Goal: Contribute content

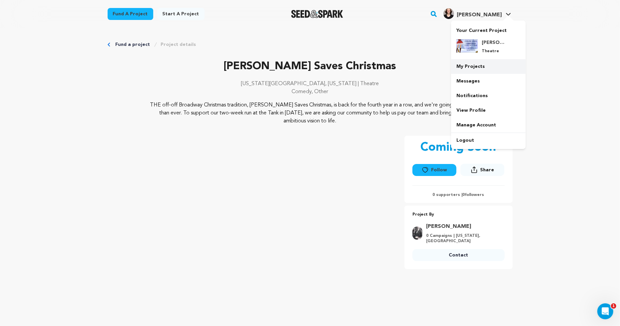
click at [484, 69] on link "My Projects" at bounding box center [488, 66] width 75 height 15
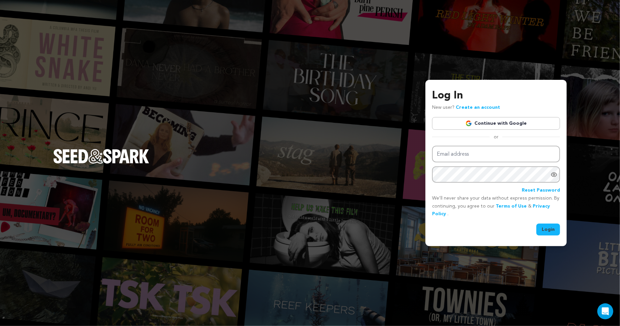
type input "[EMAIL_ADDRESS][DOMAIN_NAME]"
click at [552, 232] on button "Login" at bounding box center [548, 230] width 24 height 12
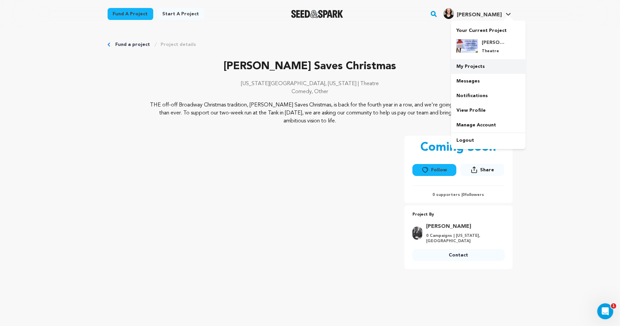
click at [481, 68] on link "My Projects" at bounding box center [488, 66] width 75 height 15
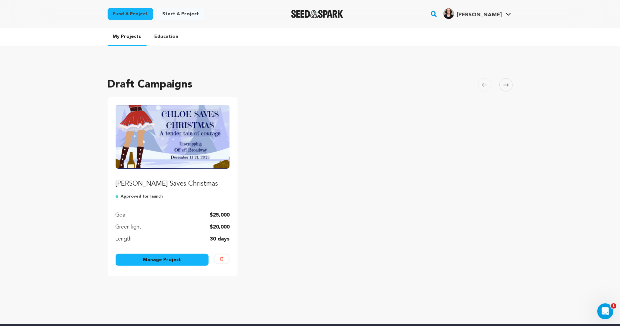
click at [205, 183] on p "[PERSON_NAME] Saves Christmas" at bounding box center [173, 183] width 114 height 9
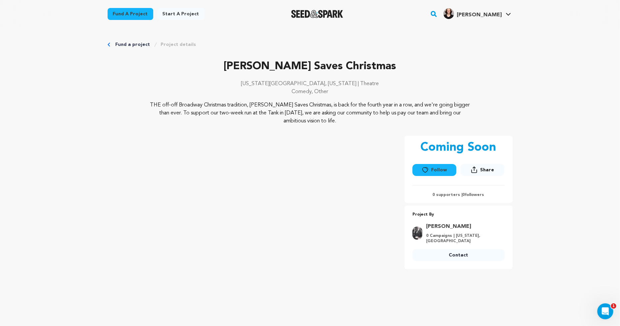
scroll to position [2, 0]
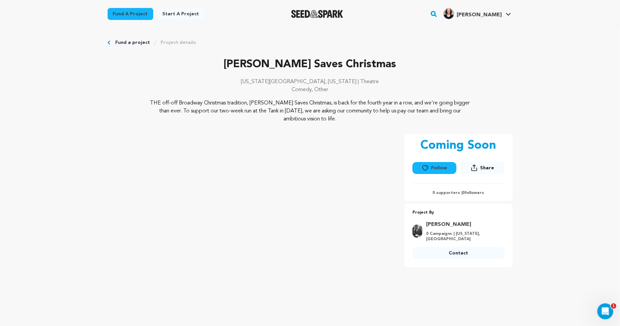
click at [501, 11] on div "Jay G." at bounding box center [472, 13] width 58 height 11
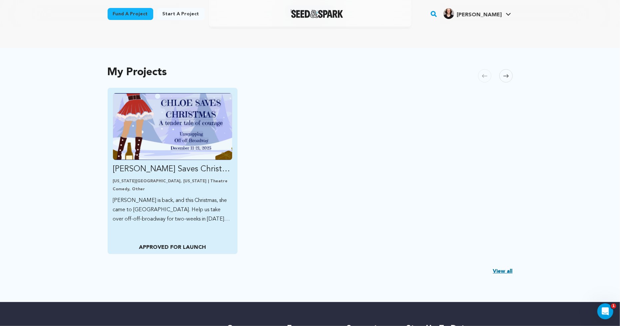
scroll to position [159, 0]
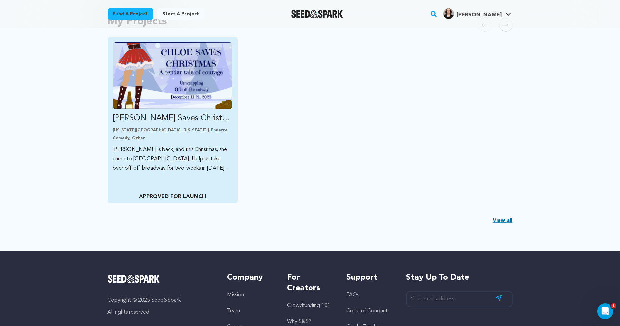
click at [171, 183] on div "Chloe Saves Christmas New York City, New York | Theatre Comedy, Other Chloe is …" at bounding box center [173, 120] width 130 height 167
click at [172, 195] on p "APPROVED FOR LAUNCH" at bounding box center [172, 197] width 119 height 8
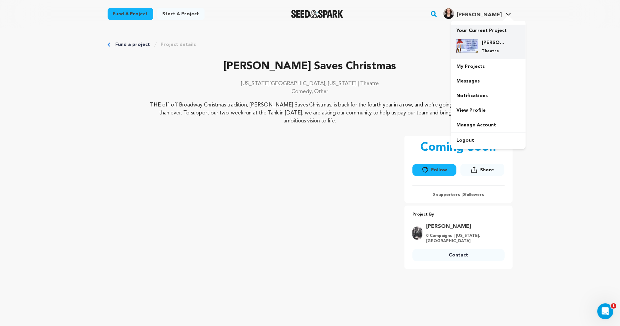
click at [485, 35] on div "Chloe Saves Christmas Theatre" at bounding box center [488, 46] width 64 height 25
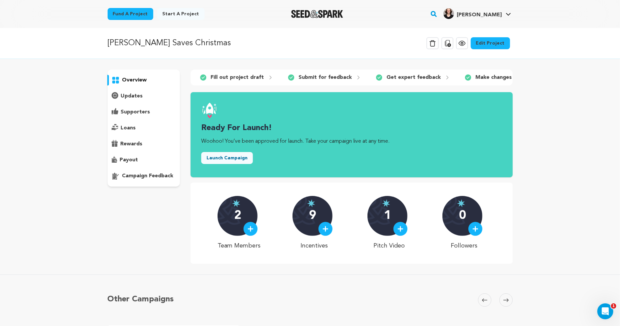
click at [486, 44] on link "Edit Project" at bounding box center [490, 43] width 39 height 12
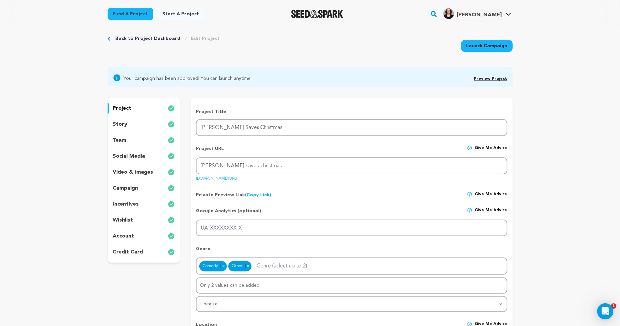
scroll to position [12, 0]
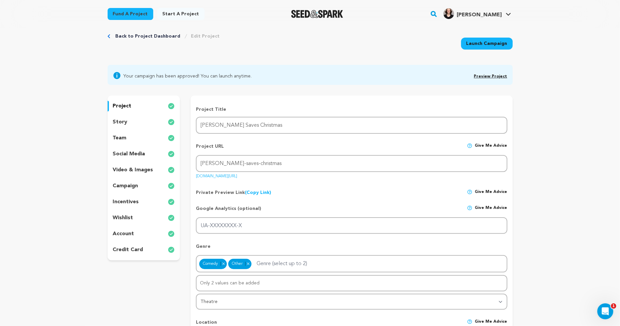
click at [126, 185] on p "campaign" at bounding box center [125, 186] width 25 height 8
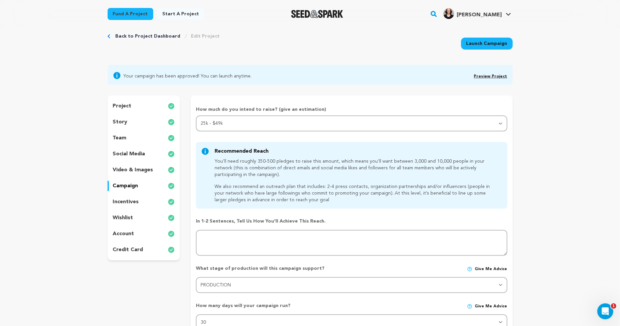
click at [127, 195] on div "project story team social media video & images campaign incentives wishlist acc…" at bounding box center [144, 178] width 73 height 165
click at [129, 201] on p "incentives" at bounding box center [126, 202] width 26 height 8
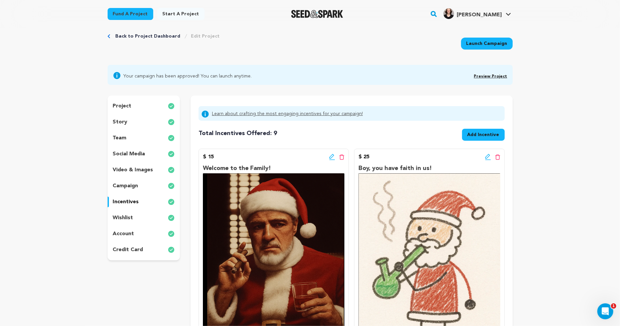
click at [131, 211] on div "project story team social media video & images campaign incentives wishlist acc…" at bounding box center [144, 178] width 73 height 165
click at [131, 216] on p "wishlist" at bounding box center [123, 218] width 20 height 8
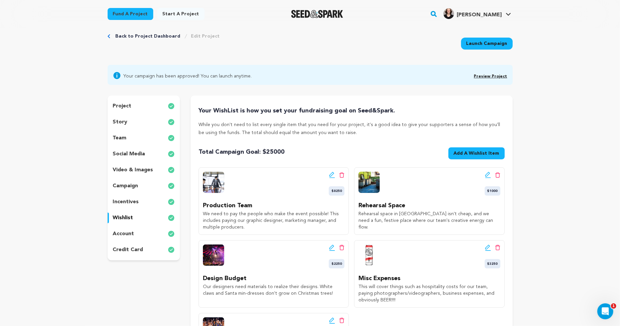
click at [139, 175] on div "video & images" at bounding box center [144, 170] width 73 height 11
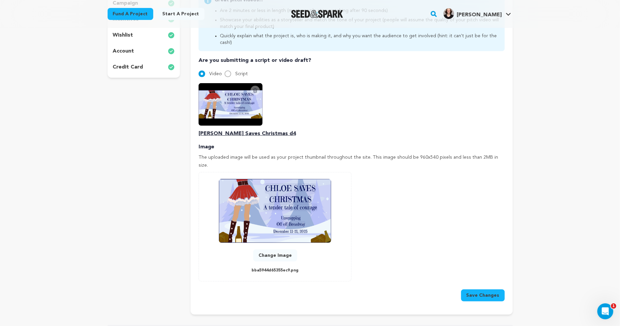
scroll to position [204, 0]
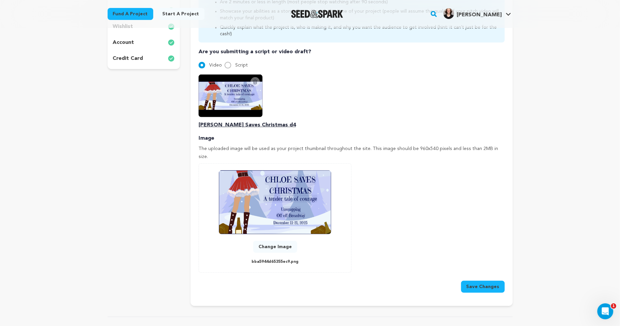
click at [258, 79] on icon at bounding box center [254, 81] width 5 height 5
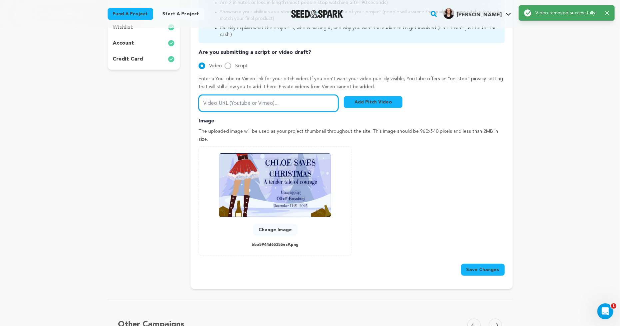
click at [249, 98] on input "Video URL (Youtube or Vimeo)..." at bounding box center [268, 103] width 140 height 17
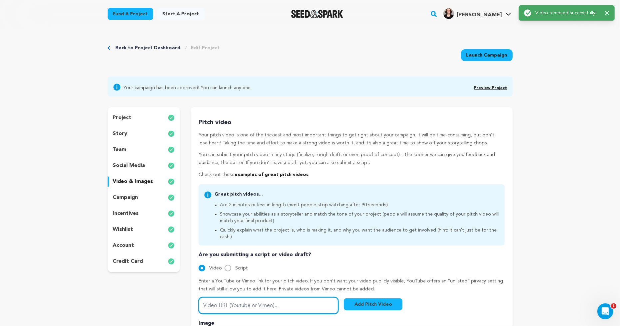
scroll to position [0, 0]
paste input "https://youtu.be/jEFww-4Pwy4?feature=shared"
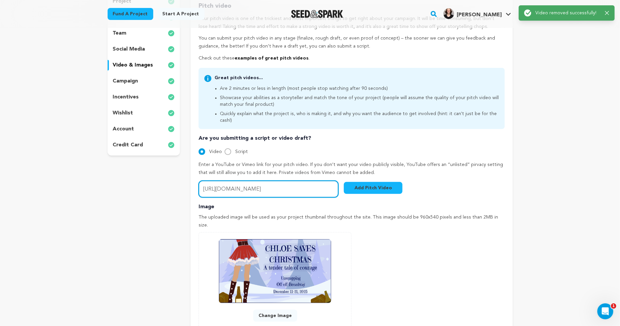
scroll to position [167, 0]
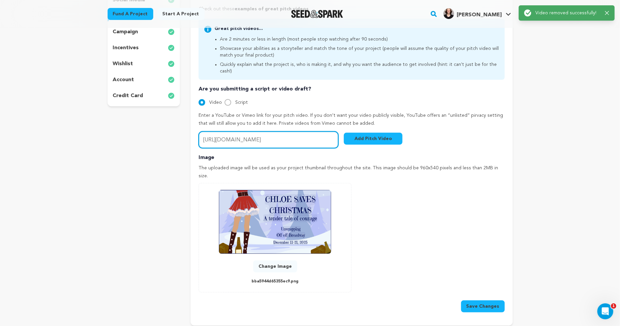
type input "https://youtu.be/jEFww-4Pwy4?feature=shared"
click at [375, 135] on button "Add Pitch Video" at bounding box center [373, 139] width 59 height 12
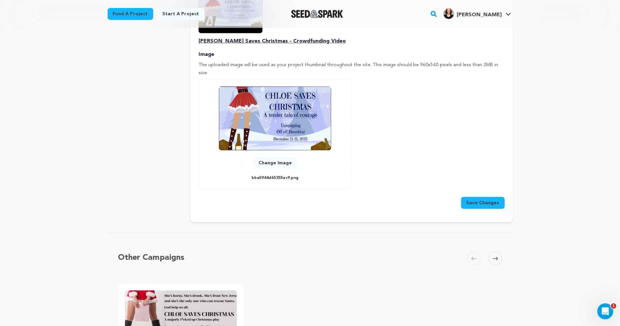
scroll to position [293, 0]
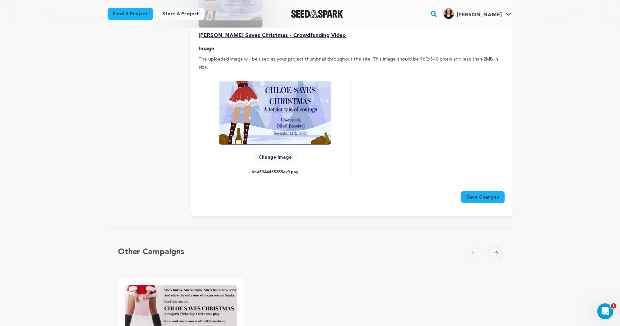
click at [485, 191] on button "Save Changes" at bounding box center [483, 197] width 44 height 12
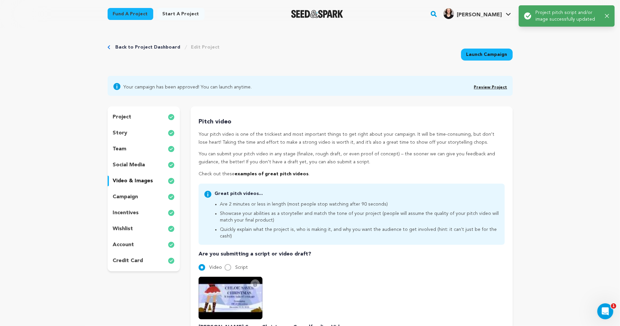
scroll to position [0, 0]
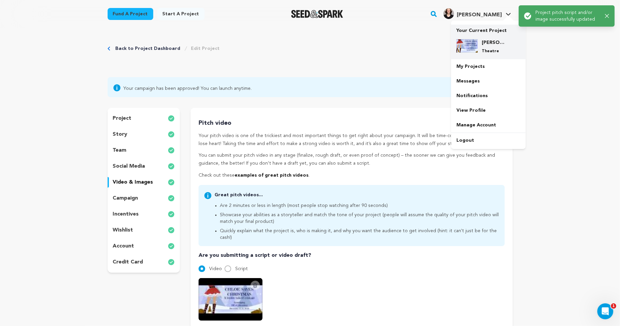
click at [483, 49] on p "Theatre" at bounding box center [494, 51] width 24 height 5
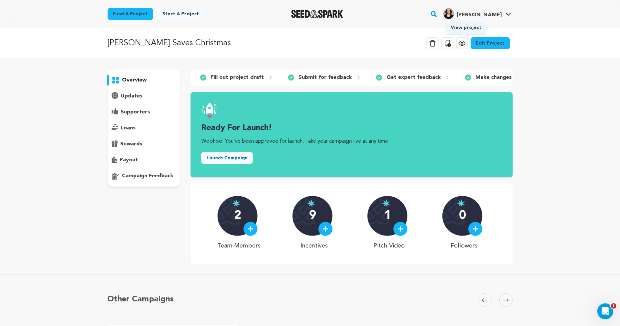
click at [462, 44] on icon at bounding box center [462, 43] width 6 height 5
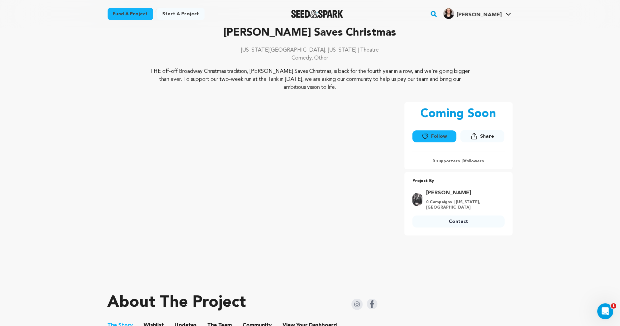
scroll to position [37, 0]
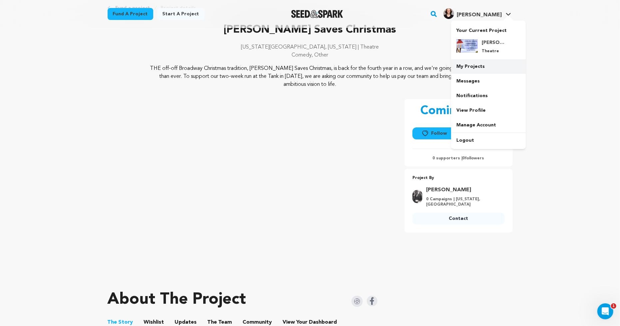
click at [485, 66] on link "My Projects" at bounding box center [488, 66] width 75 height 15
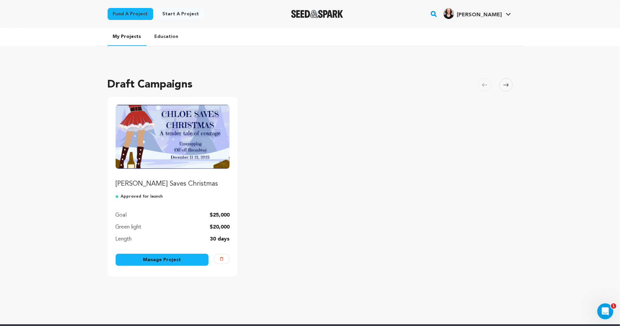
click at [157, 258] on link "Manage Project" at bounding box center [162, 260] width 93 height 12
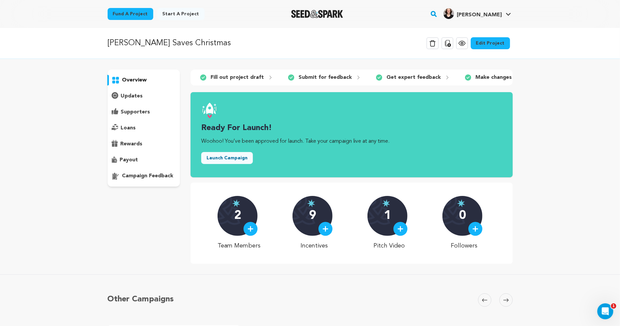
click at [491, 46] on link "Edit Project" at bounding box center [490, 43] width 39 height 12
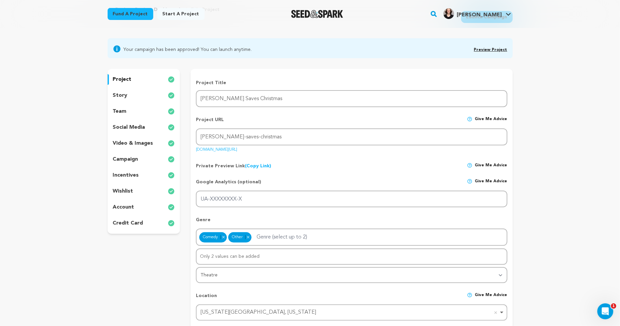
scroll to position [55, 0]
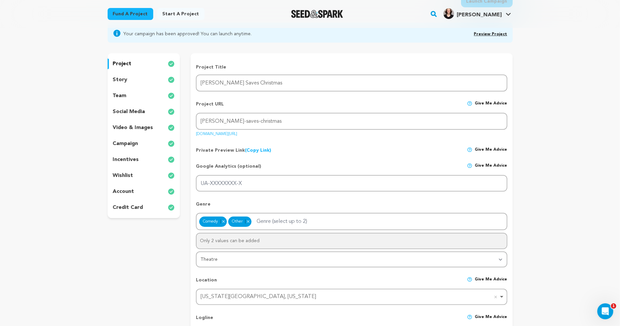
click at [134, 128] on p "video & images" at bounding box center [133, 128] width 40 height 8
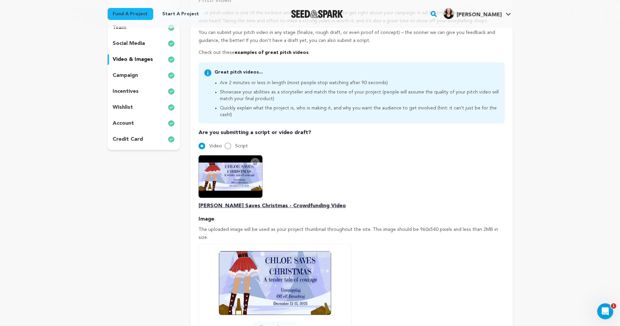
scroll to position [99, 0]
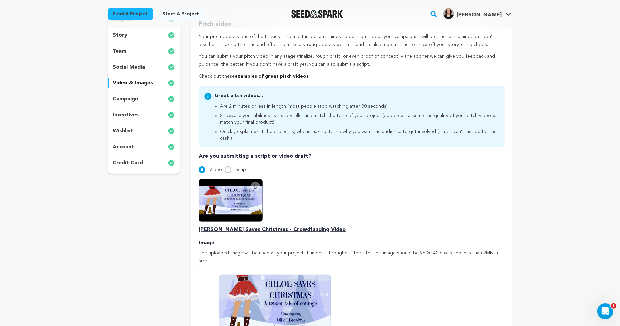
click at [140, 97] on div "campaign" at bounding box center [144, 99] width 73 height 11
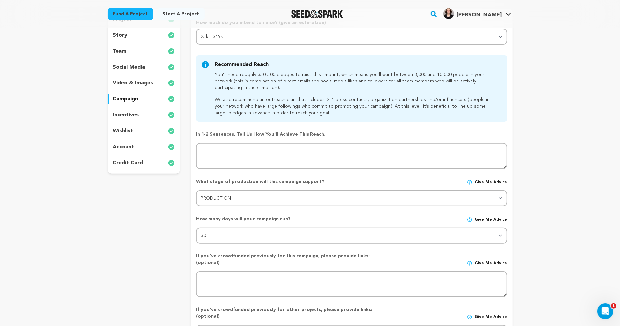
click at [145, 107] on div "project story team social media video & images campaign incentives wishlist acc…" at bounding box center [144, 91] width 73 height 165
click at [143, 109] on div "project story team social media video & images campaign incentives wishlist acc…" at bounding box center [144, 91] width 73 height 165
click at [128, 116] on p "incentives" at bounding box center [126, 115] width 26 height 8
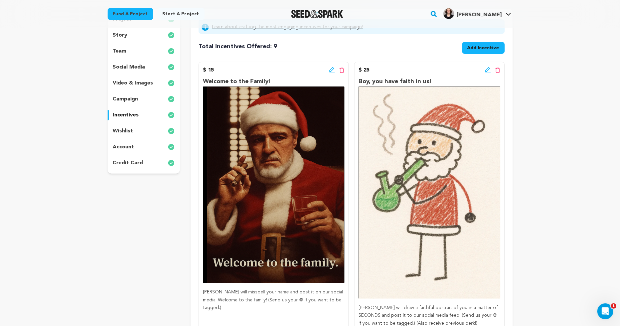
click at [128, 61] on div "project story team social media video & images campaign incentives wishlist acc…" at bounding box center [144, 91] width 73 height 165
click at [128, 66] on p "social media" at bounding box center [129, 67] width 32 height 8
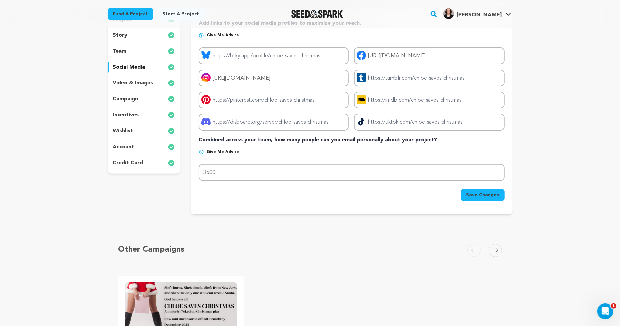
click at [132, 49] on div "team" at bounding box center [144, 51] width 73 height 11
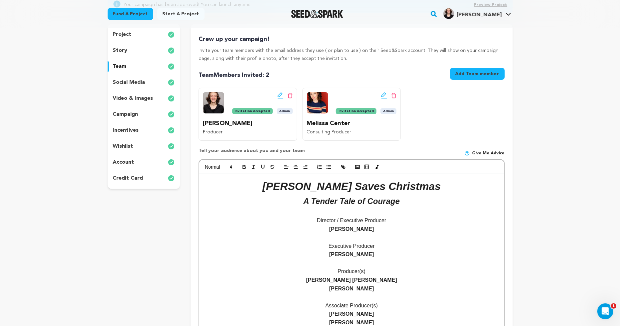
scroll to position [71, 0]
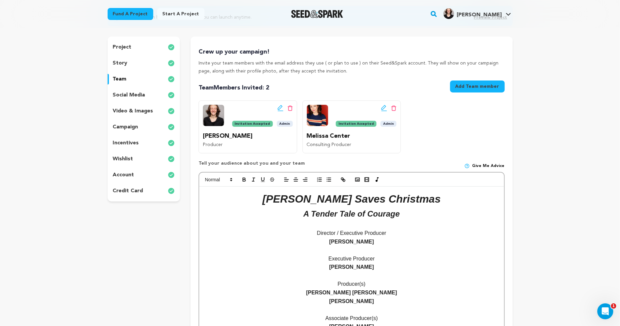
click at [132, 58] on div "story" at bounding box center [144, 63] width 73 height 11
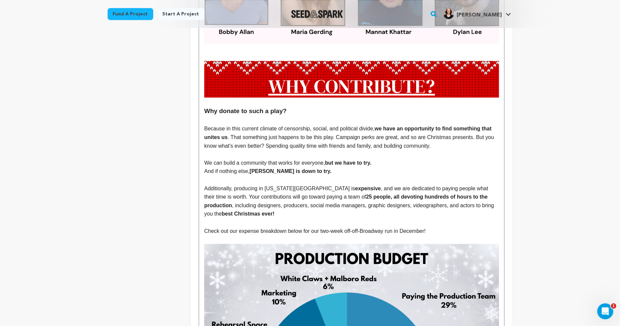
scroll to position [1516, 0]
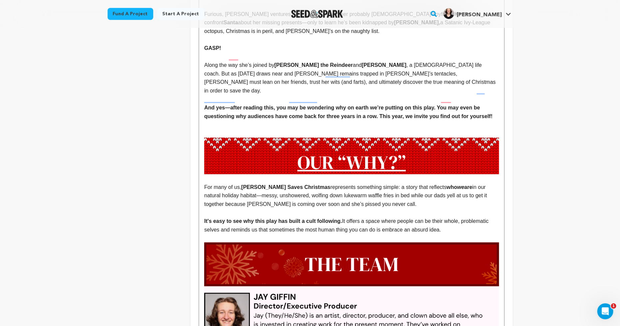
scroll to position [0, 0]
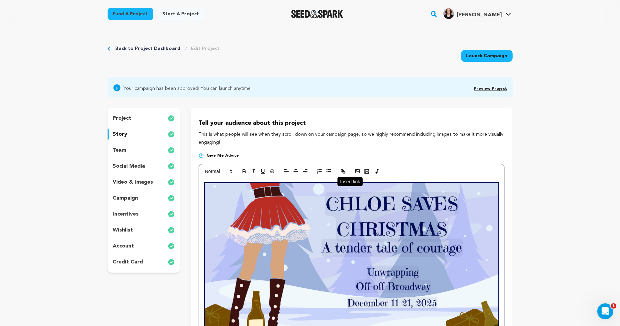
click at [344, 171] on icon "button" at bounding box center [343, 172] width 6 height 6
click at [357, 175] on icon "button" at bounding box center [357, 172] width 6 height 6
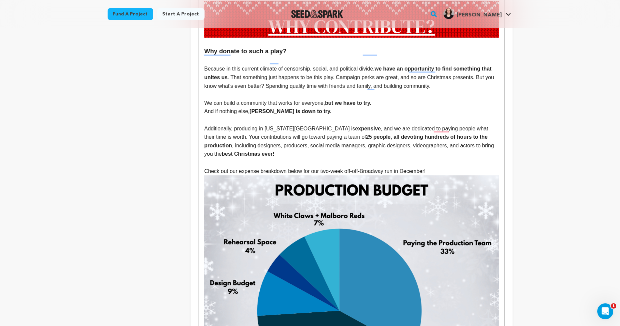
click at [444, 167] on p "Check out our expense breakdown below for our two-week off-off-Broadway run in …" at bounding box center [351, 171] width 294 height 9
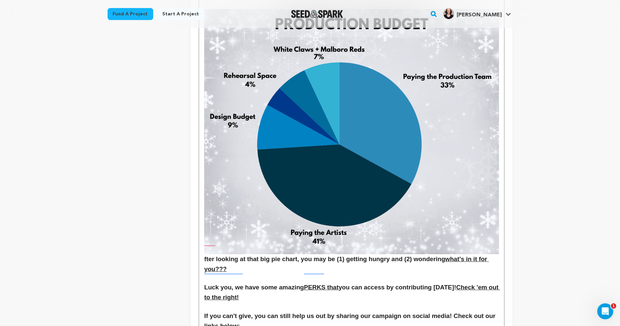
scroll to position [1540, 0]
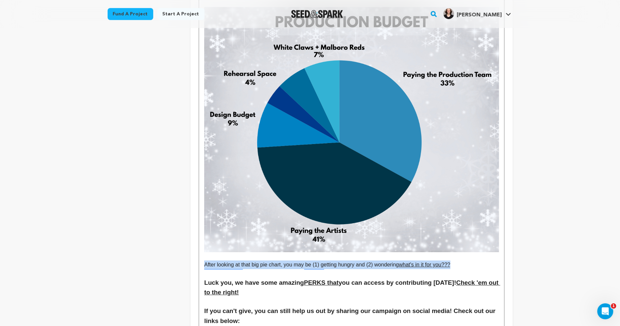
drag, startPoint x: 473, startPoint y: 250, endPoint x: 190, endPoint y: 245, distance: 282.4
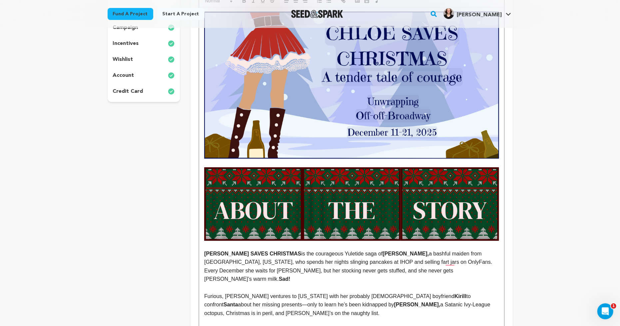
scroll to position [0, 0]
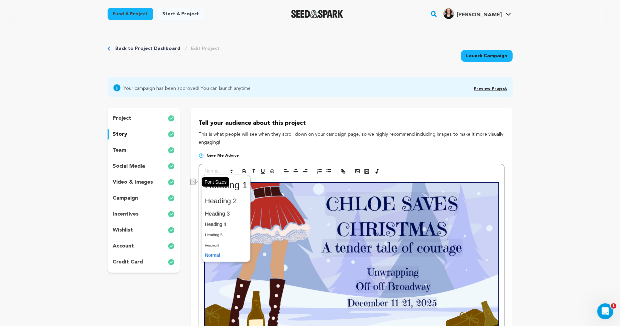
click at [222, 169] on span at bounding box center [218, 172] width 33 height 8
click at [229, 212] on span at bounding box center [226, 214] width 43 height 12
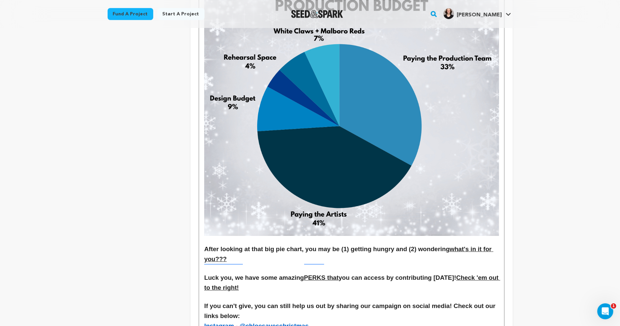
click at [348, 273] on h3 "Luck you, we have some amazing PERKS that you can access by contributing today!…" at bounding box center [351, 283] width 294 height 20
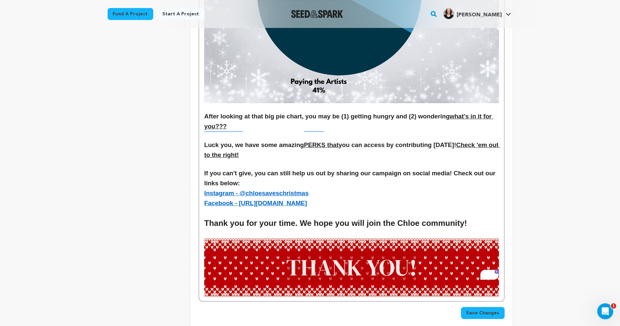
scroll to position [1720, 0]
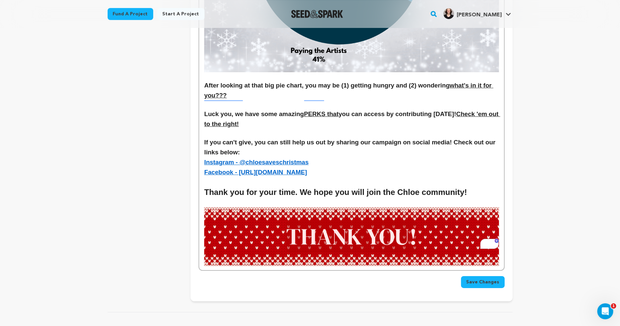
click at [488, 279] on span "Save Changes" at bounding box center [482, 282] width 33 height 7
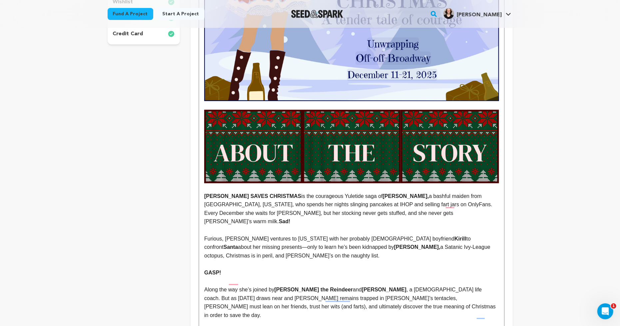
scroll to position [0, 0]
